Goal: Task Accomplishment & Management: Complete application form

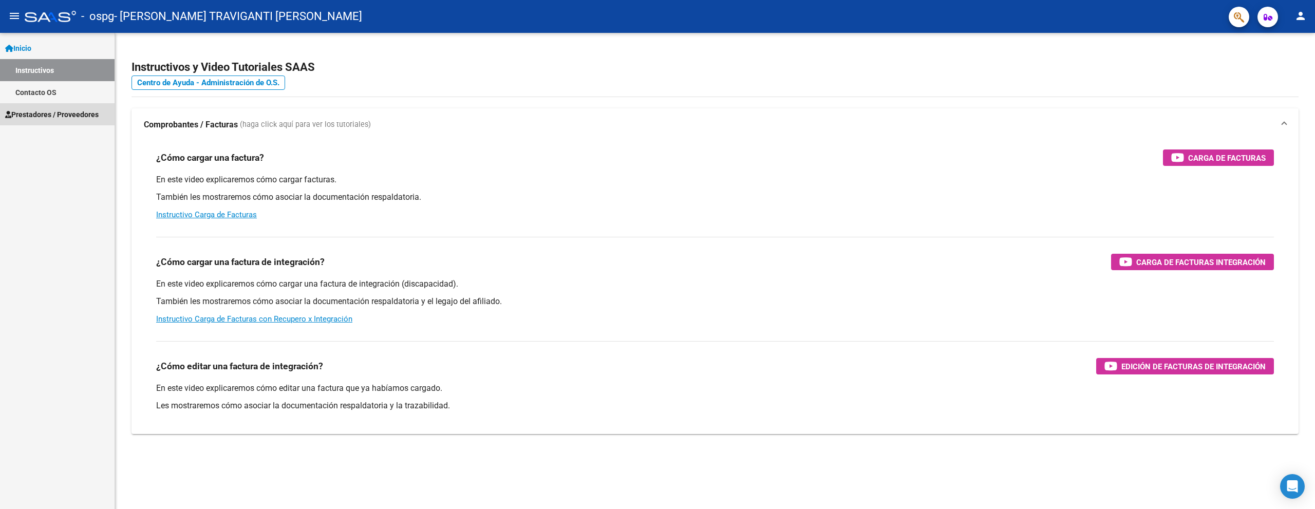
click at [59, 112] on span "Prestadores / Proveedores" at bounding box center [51, 114] width 93 height 11
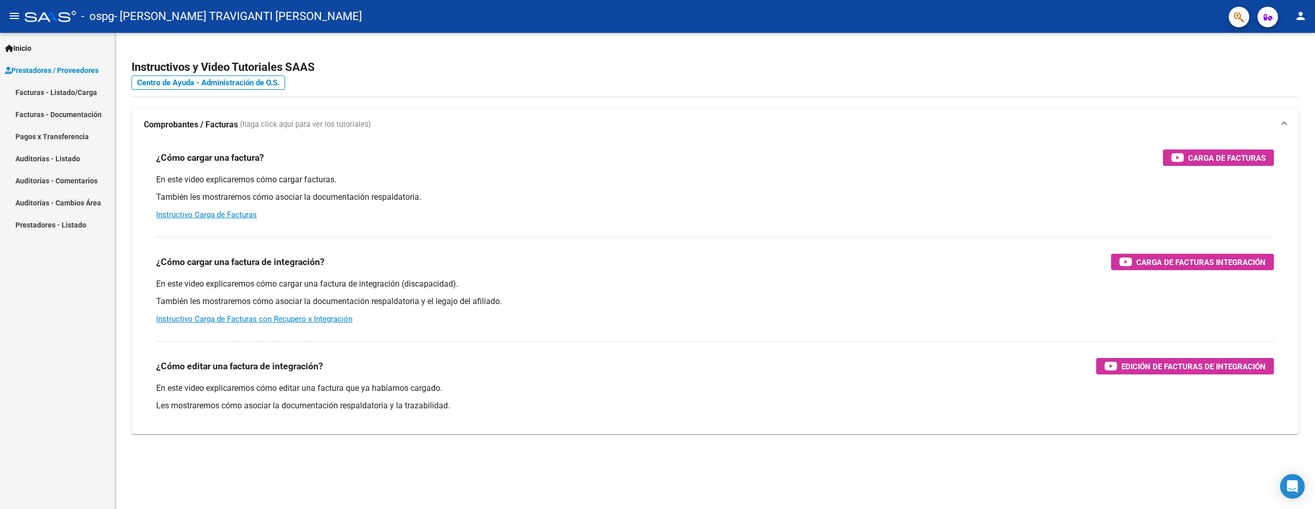
click at [72, 91] on link "Facturas - Listado/Carga" at bounding box center [57, 92] width 115 height 22
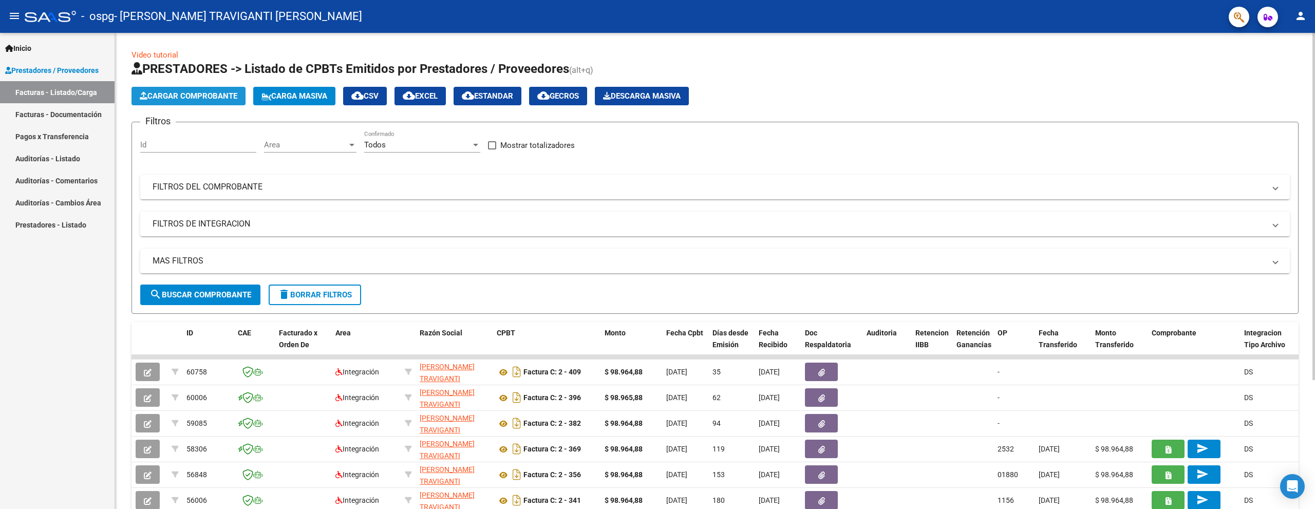
click at [217, 99] on span "Cargar Comprobante" at bounding box center [189, 95] width 98 height 9
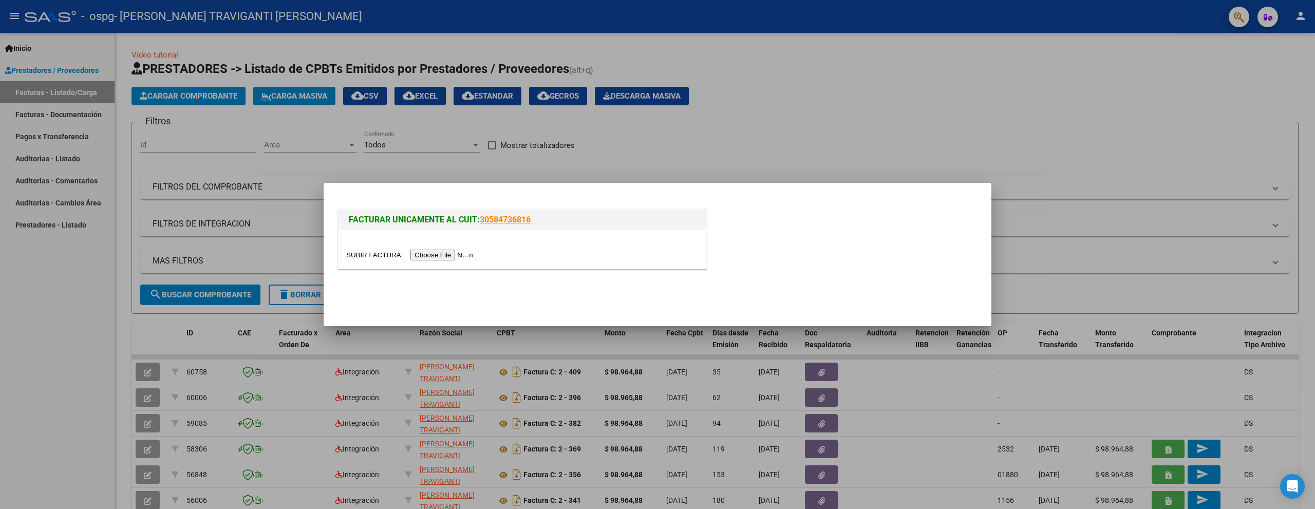
click at [446, 255] on input "file" at bounding box center [411, 255] width 130 height 11
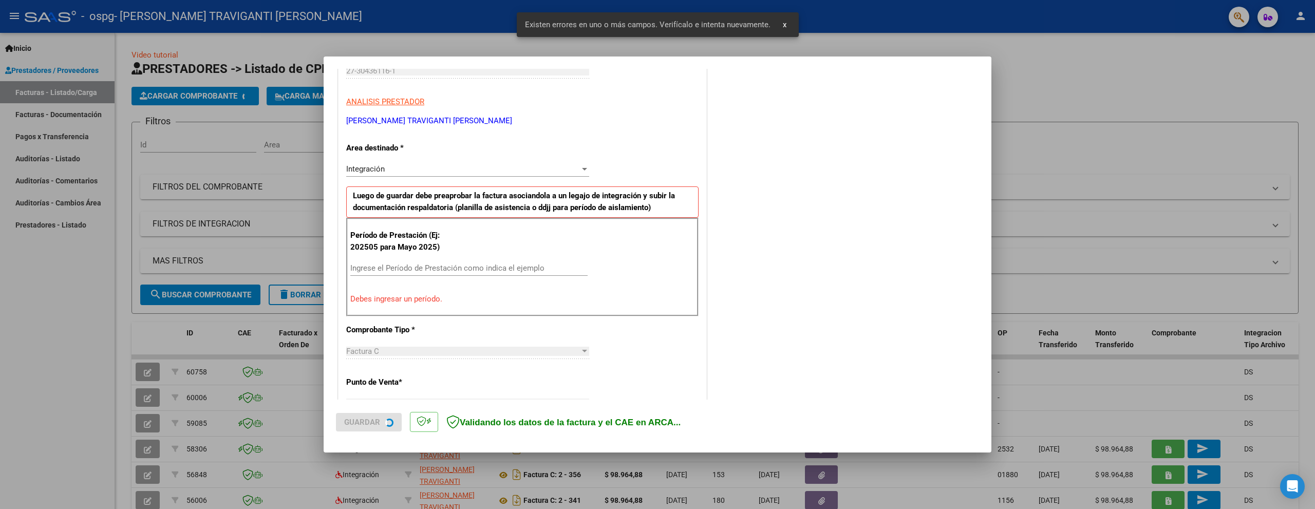
scroll to position [173, 0]
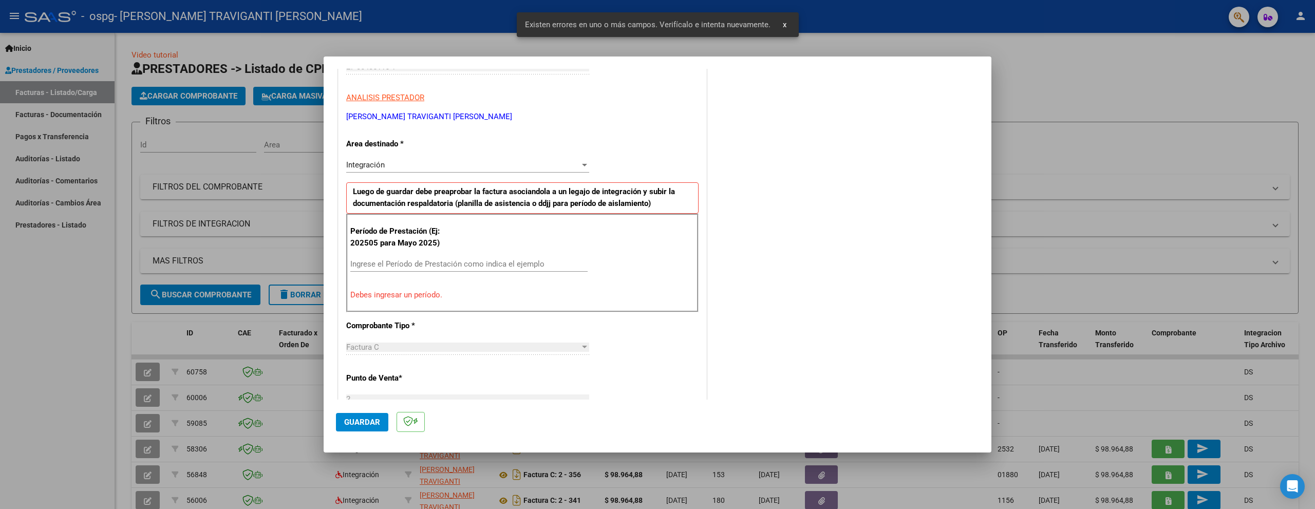
click at [381, 266] on input "Ingrese el Período de Prestación como indica el ejemplo" at bounding box center [468, 263] width 237 height 9
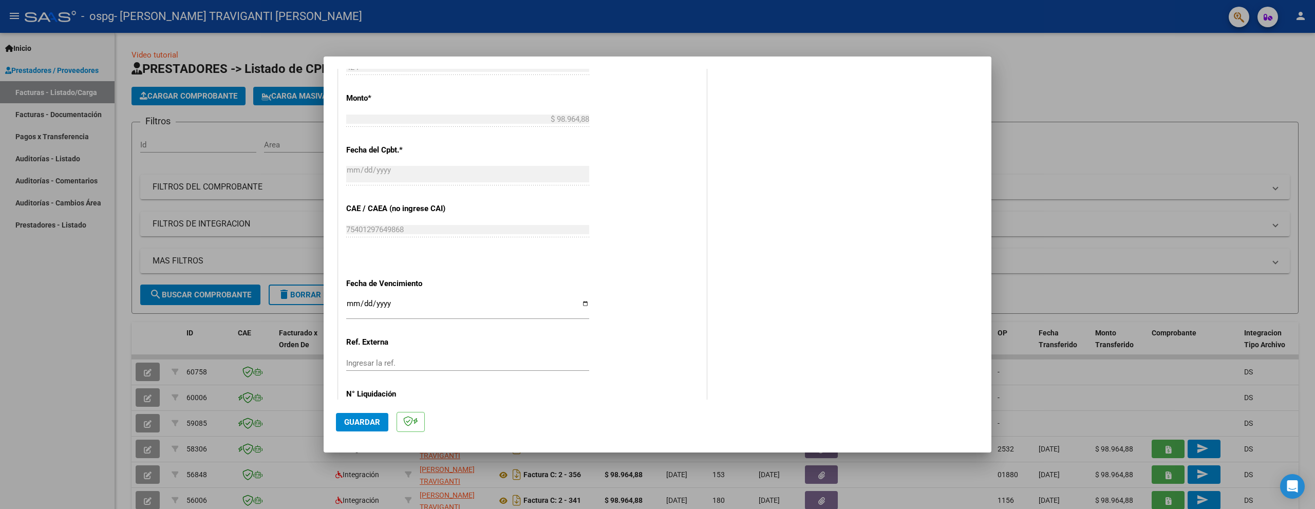
scroll to position [533, 0]
type input "202509"
click at [368, 418] on span "Guardar" at bounding box center [362, 422] width 36 height 9
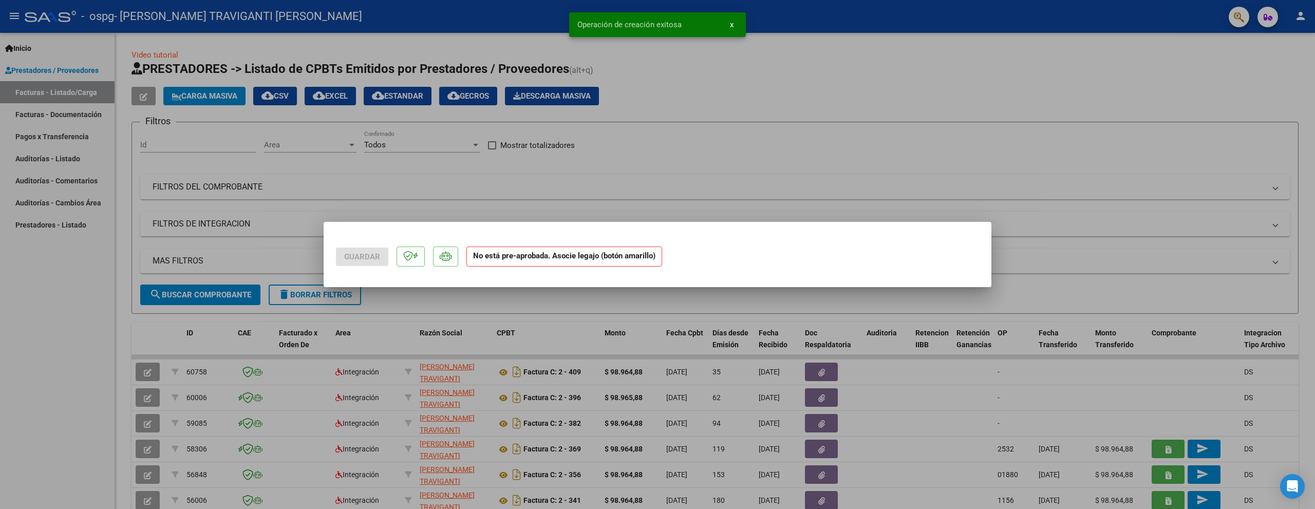
scroll to position [0, 0]
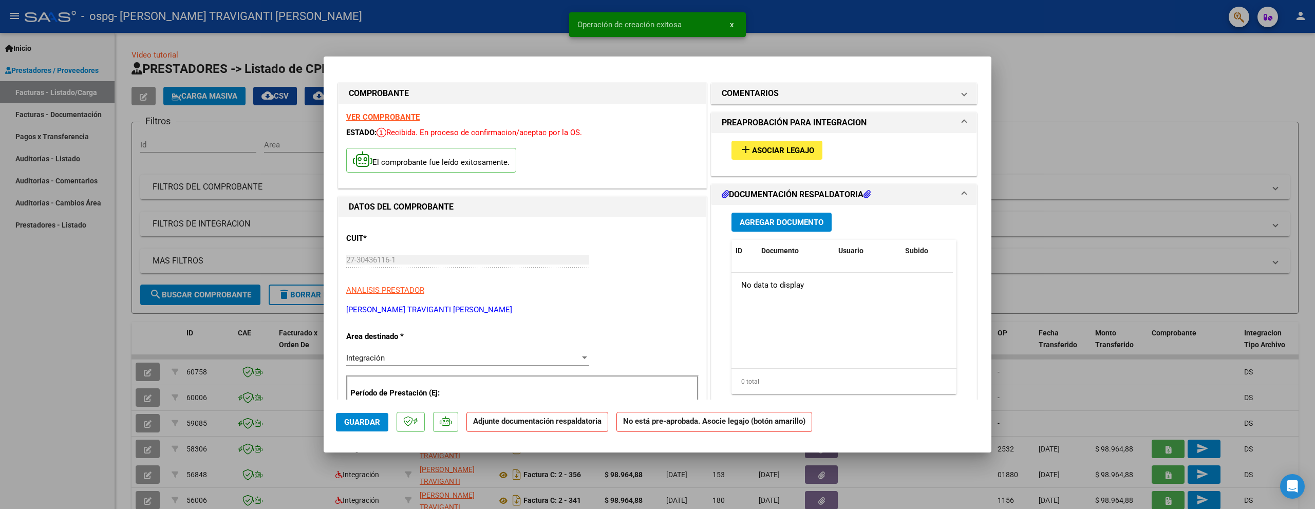
click at [787, 153] on span "Asociar Legajo" at bounding box center [783, 150] width 62 height 9
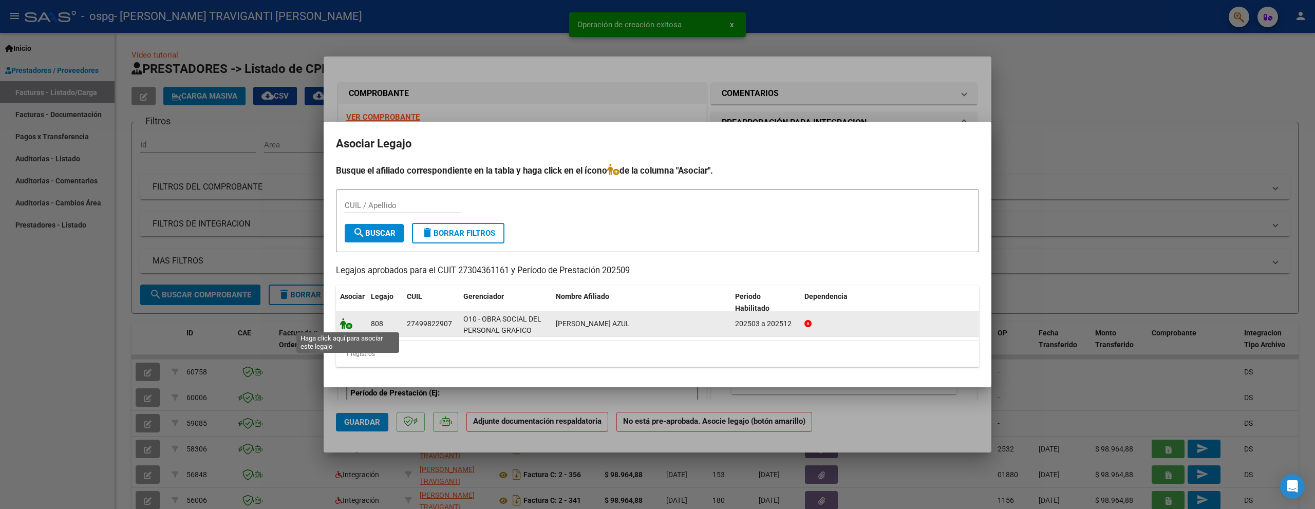
click at [344, 322] on icon at bounding box center [346, 323] width 12 height 11
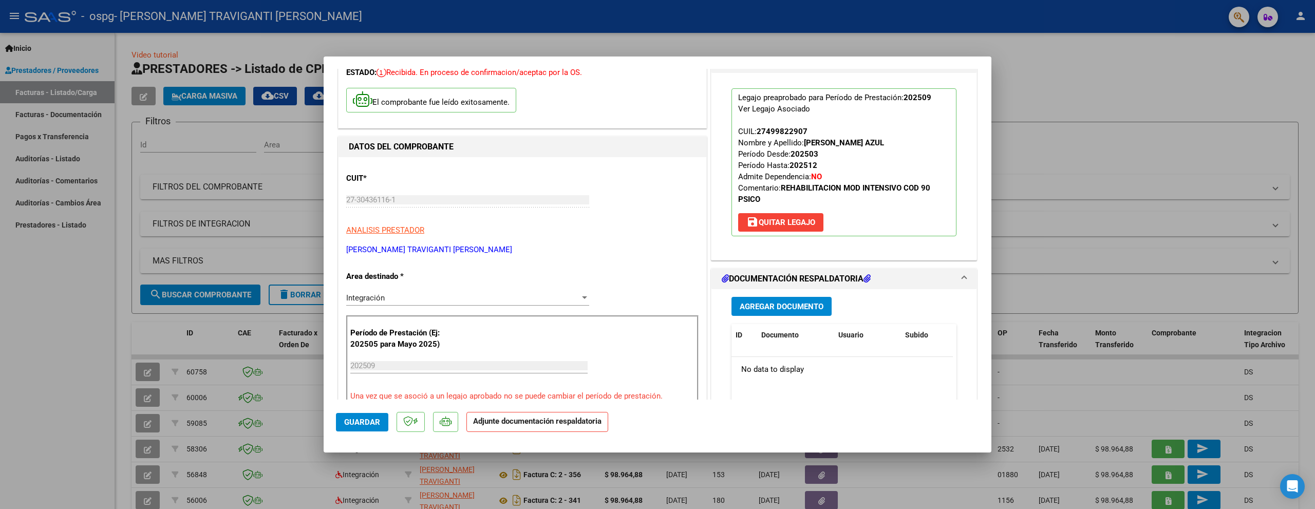
scroll to position [154, 0]
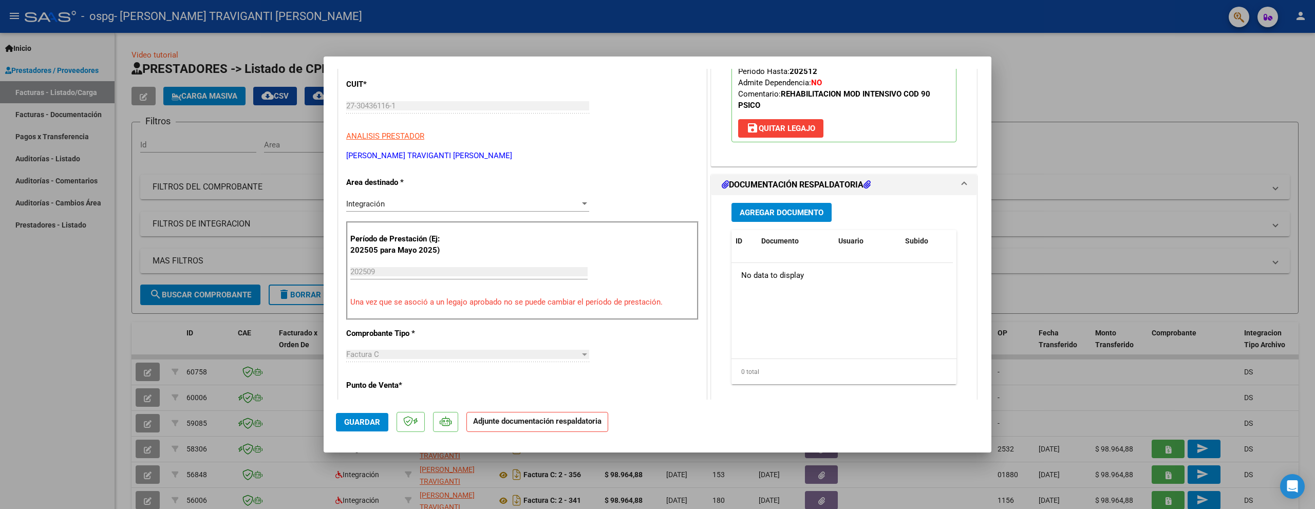
click at [773, 214] on span "Agregar Documento" at bounding box center [781, 212] width 84 height 9
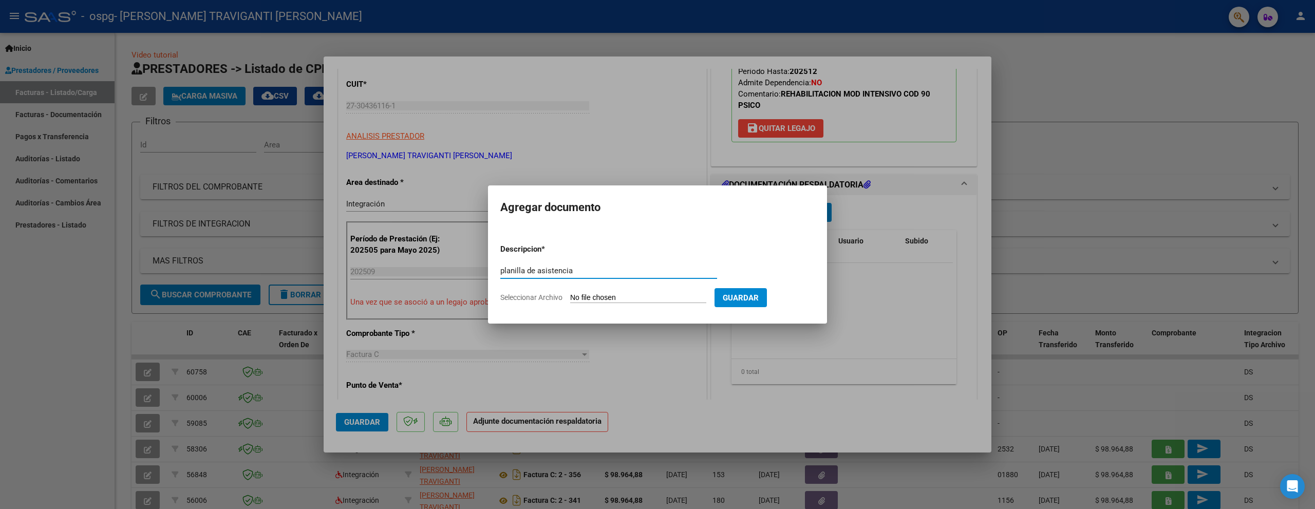
type input "planilla de asistencia"
click at [601, 296] on input "Seleccionar Archivo" at bounding box center [638, 298] width 136 height 10
type input "C:\fakepath\[PERSON_NAME]. PLANILLA DE ASISTENCIA. septiembre 25.pdf"
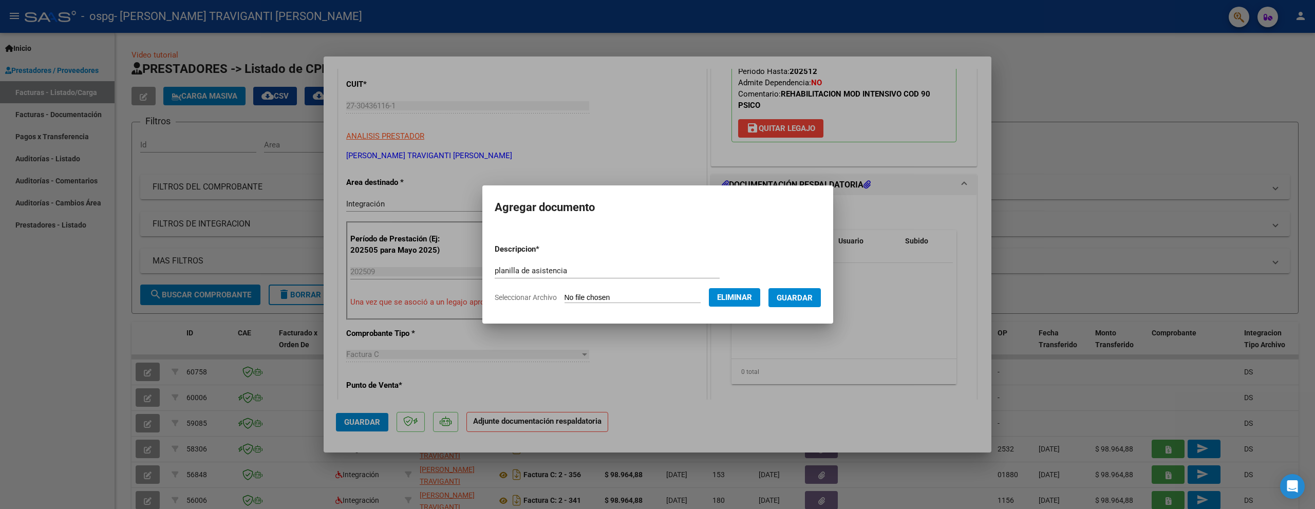
click at [812, 295] on span "Guardar" at bounding box center [794, 297] width 36 height 9
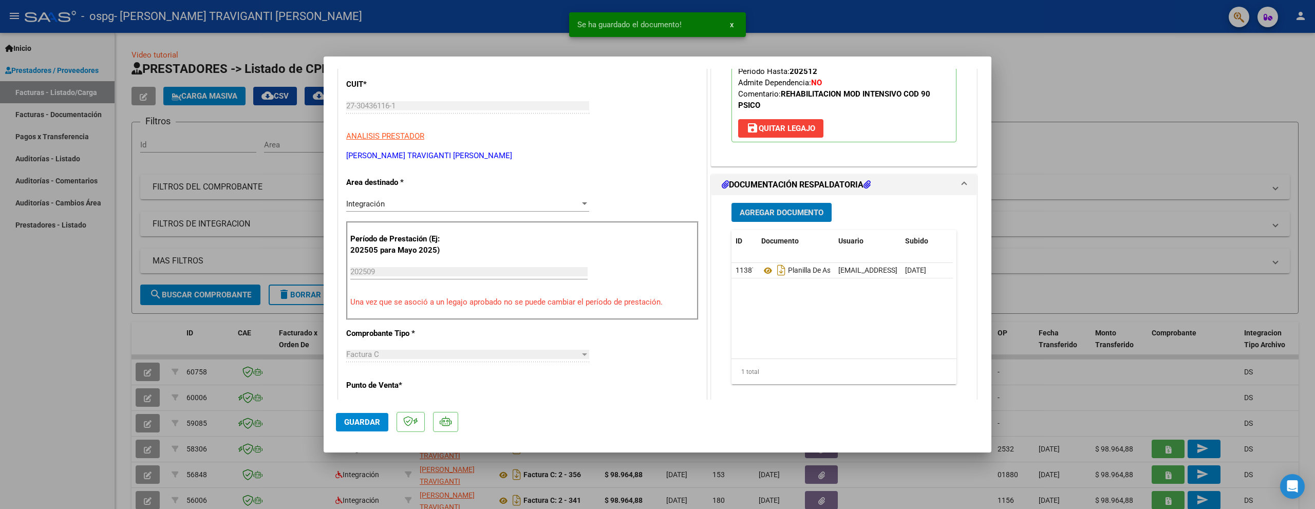
click at [368, 421] on span "Guardar" at bounding box center [362, 422] width 36 height 9
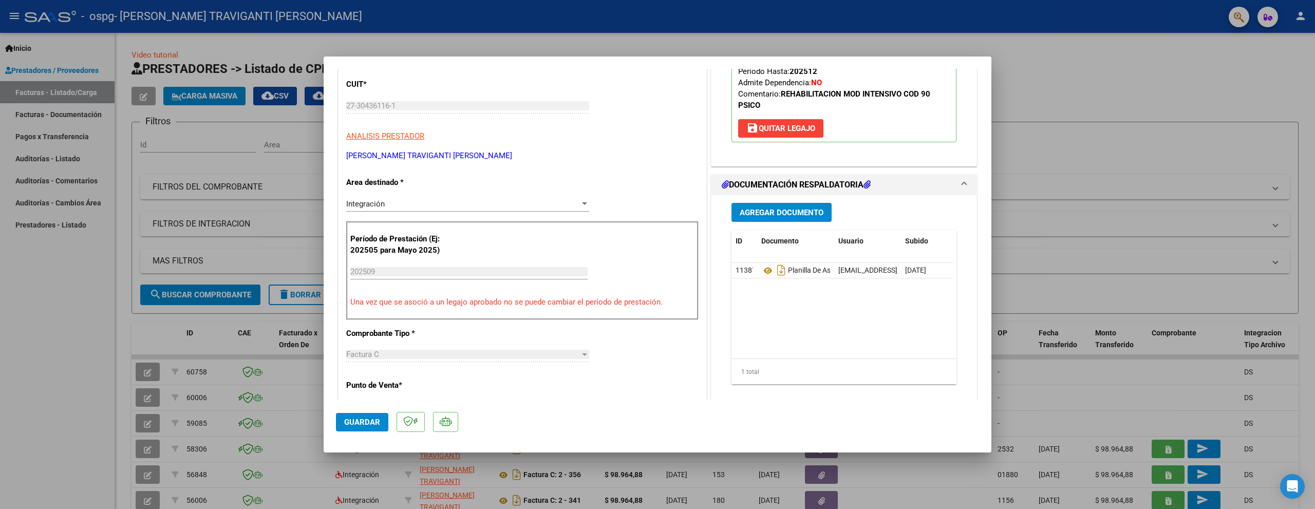
click at [369, 421] on span "Guardar" at bounding box center [362, 422] width 36 height 9
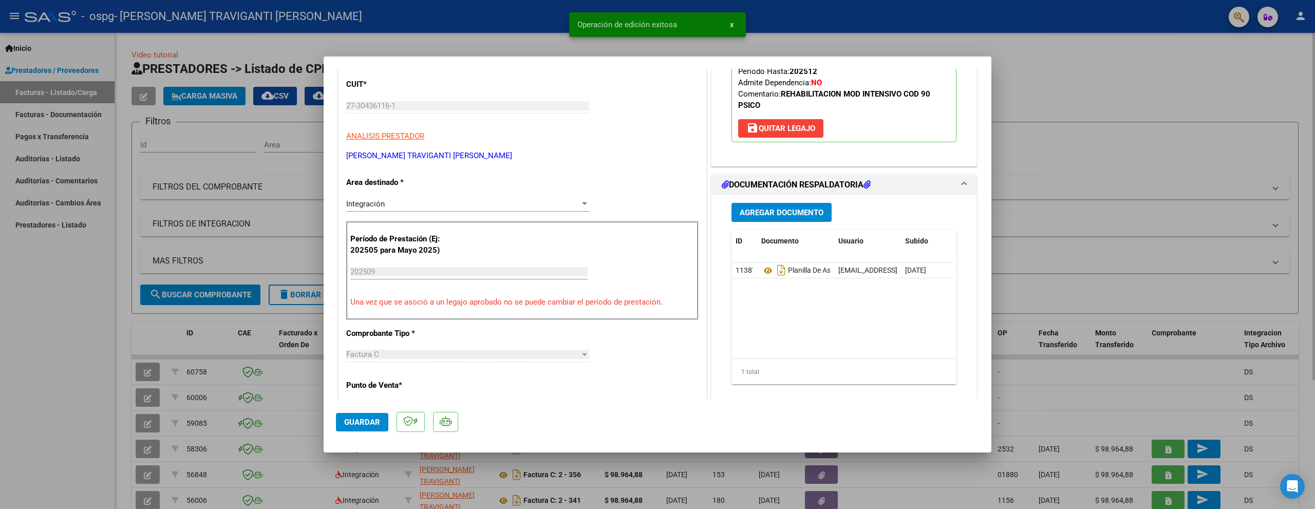
click at [1109, 135] on div at bounding box center [657, 254] width 1315 height 509
type input "$ 0,00"
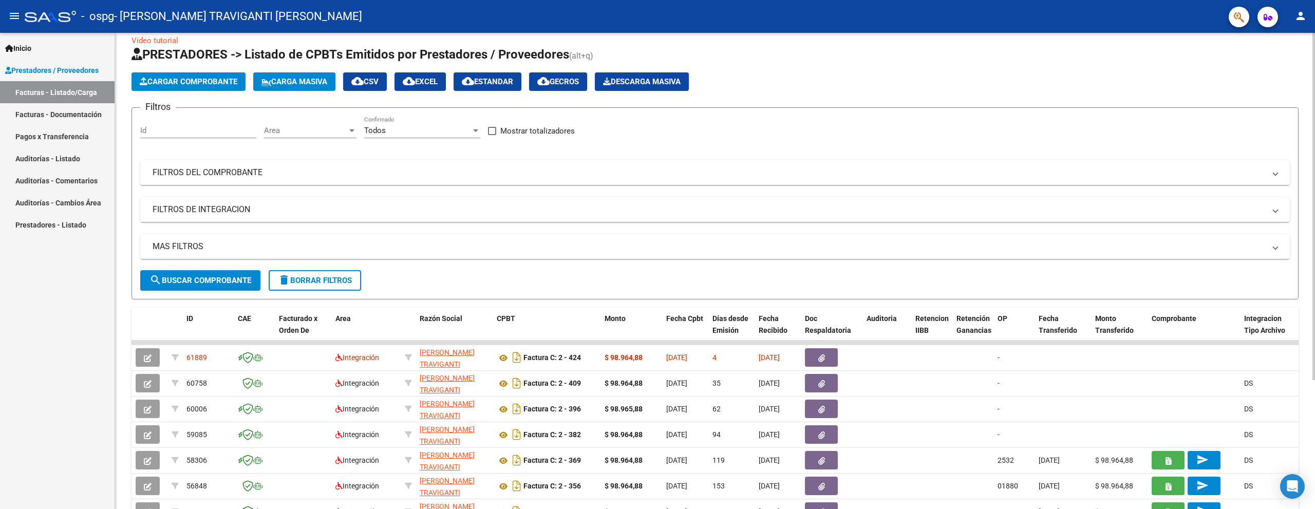
scroll to position [0, 0]
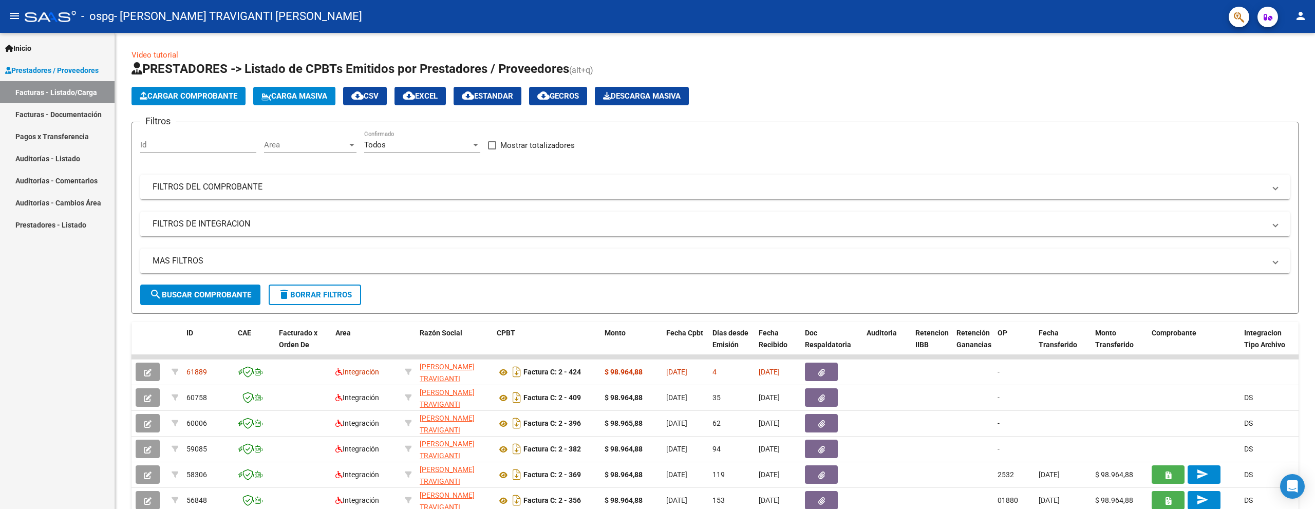
click at [1301, 18] on mat-icon "person" at bounding box center [1300, 16] width 12 height 12
click at [1274, 70] on button "exit_to_app Salir" at bounding box center [1279, 67] width 63 height 25
